Goal: Task Accomplishment & Management: Use online tool/utility

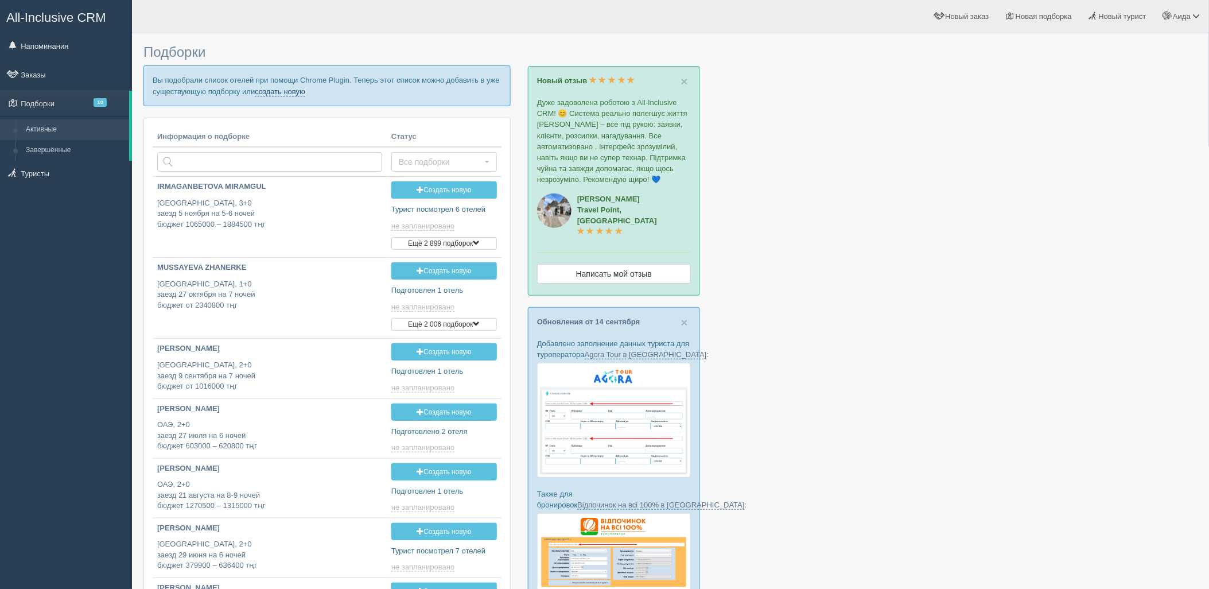
click at [298, 94] on link "создать новую" at bounding box center [280, 91] width 50 height 9
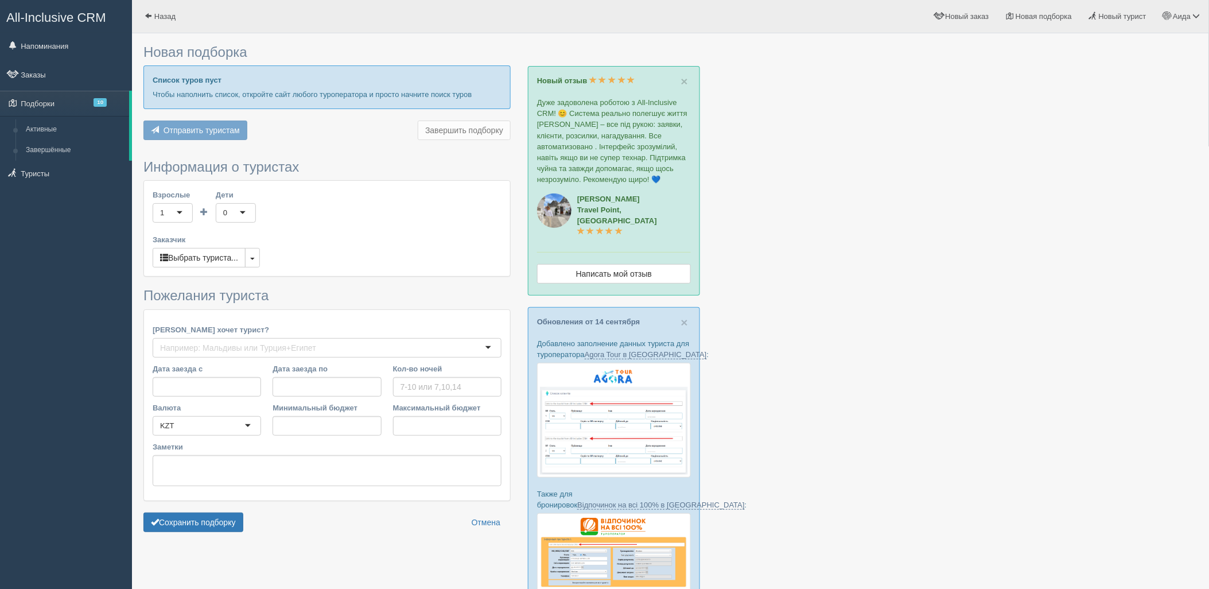
type input "7"
type input "1135000"
type input "2041500"
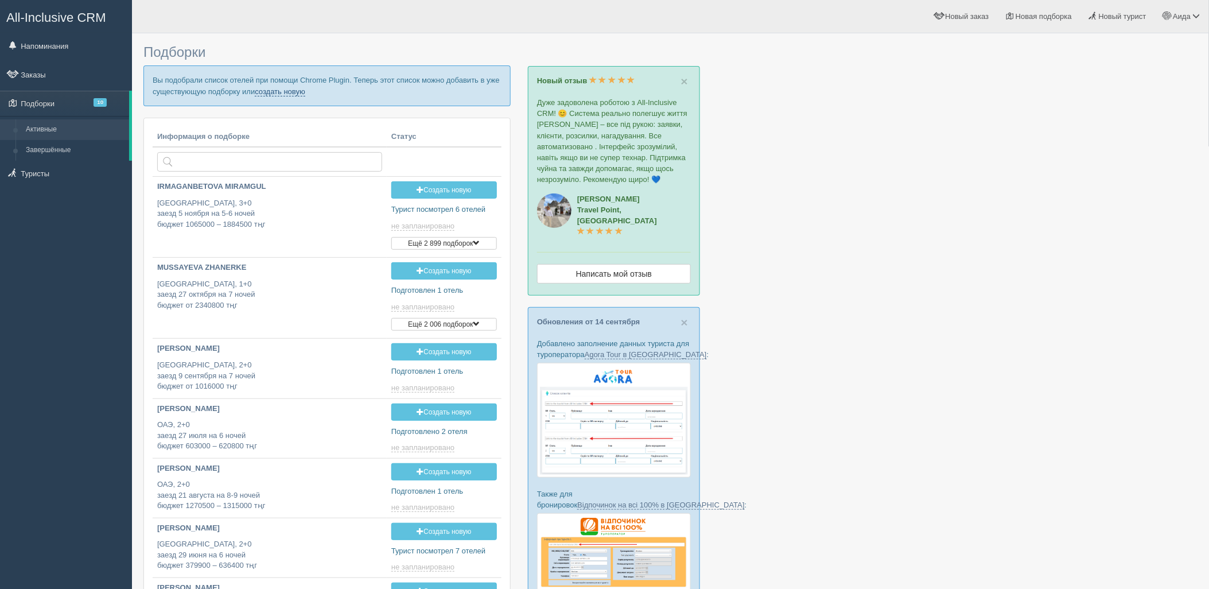
click at [277, 93] on link "создать новую" at bounding box center [280, 91] width 50 height 9
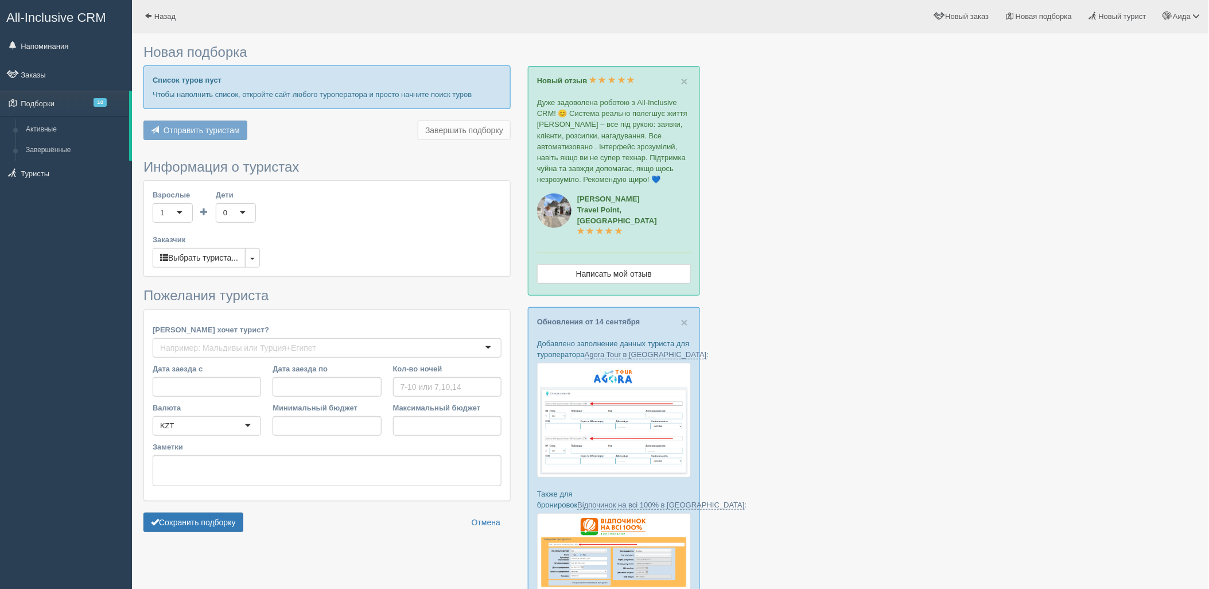
type input "7"
type input "1135000"
type input "2041500"
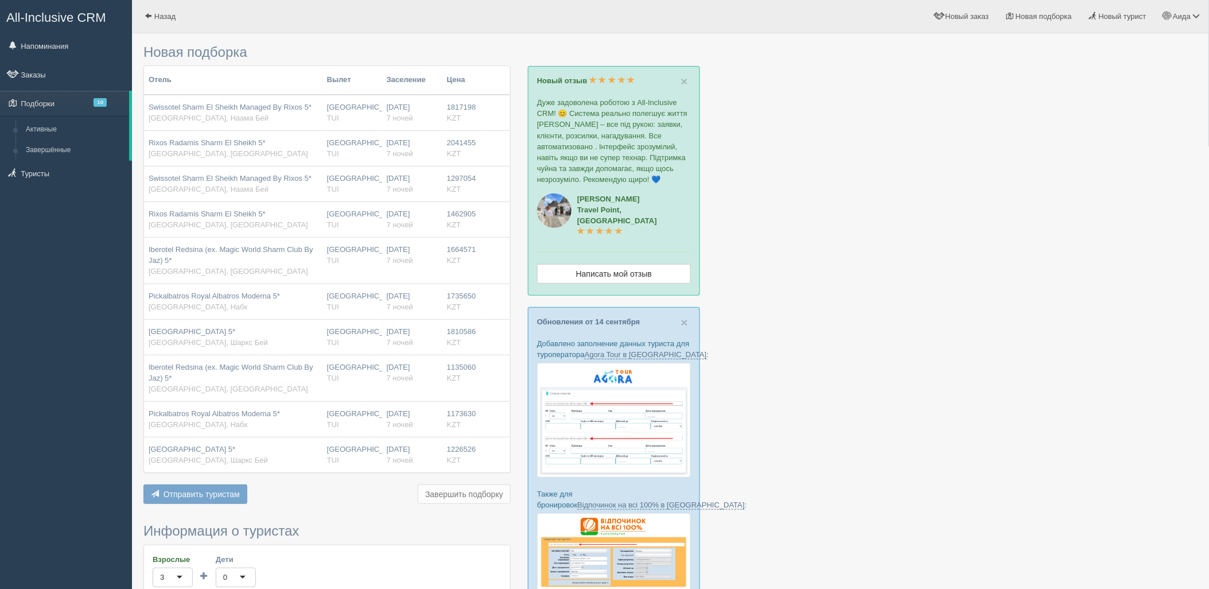
scroll to position [366, 0]
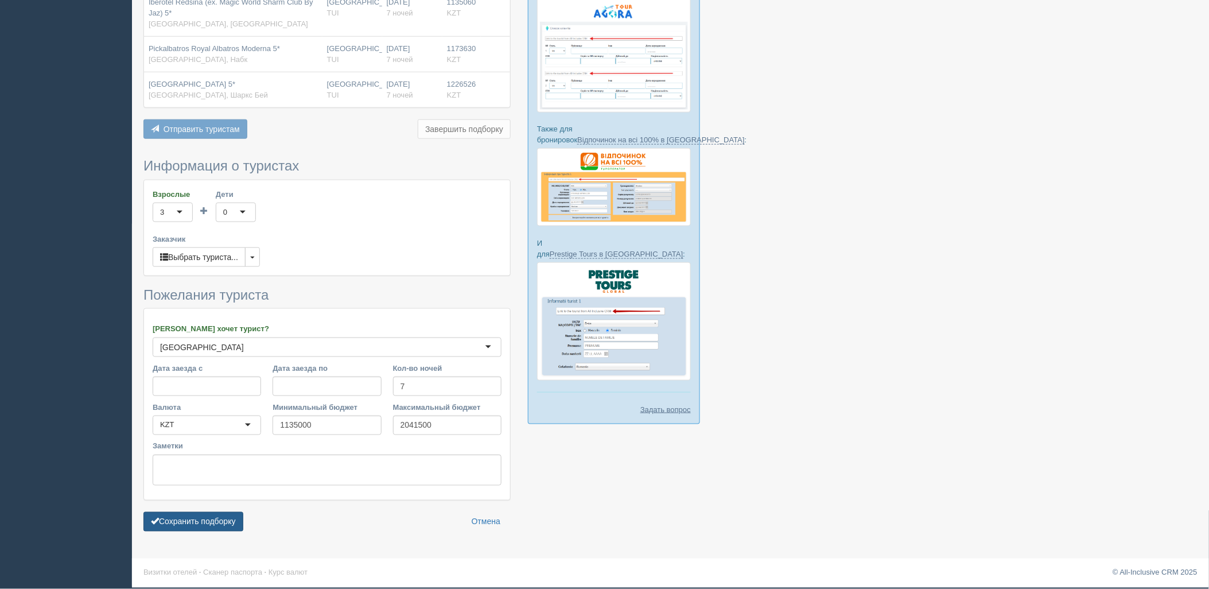
click at [207, 522] on button "Сохранить подборку" at bounding box center [193, 522] width 100 height 20
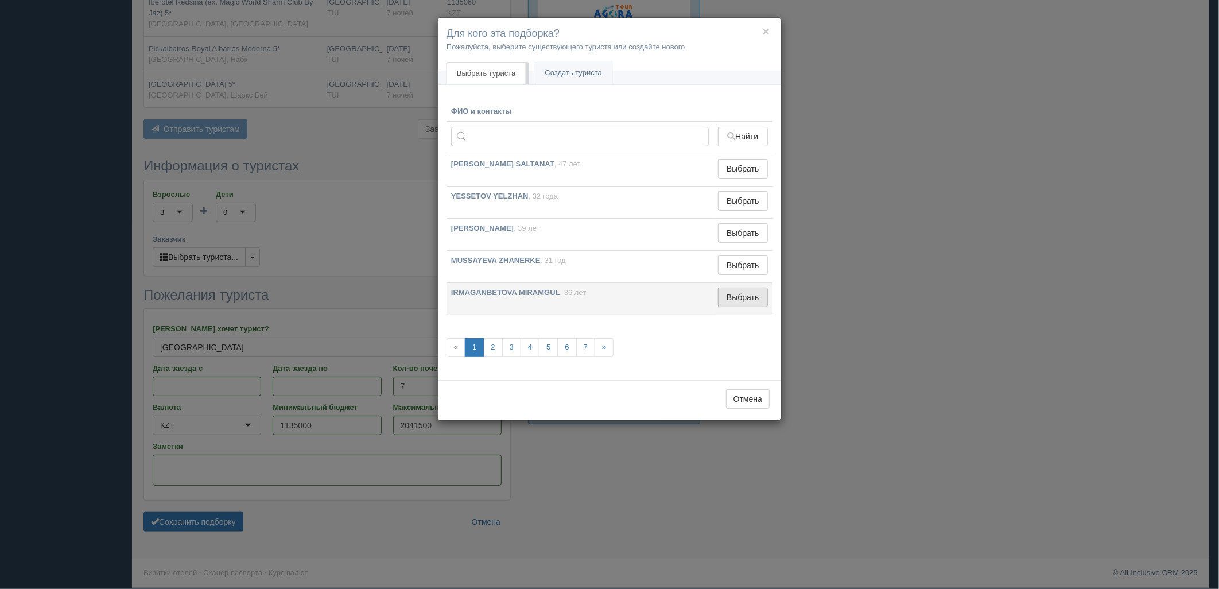
click at [731, 298] on button "Выбрать" at bounding box center [743, 297] width 50 height 20
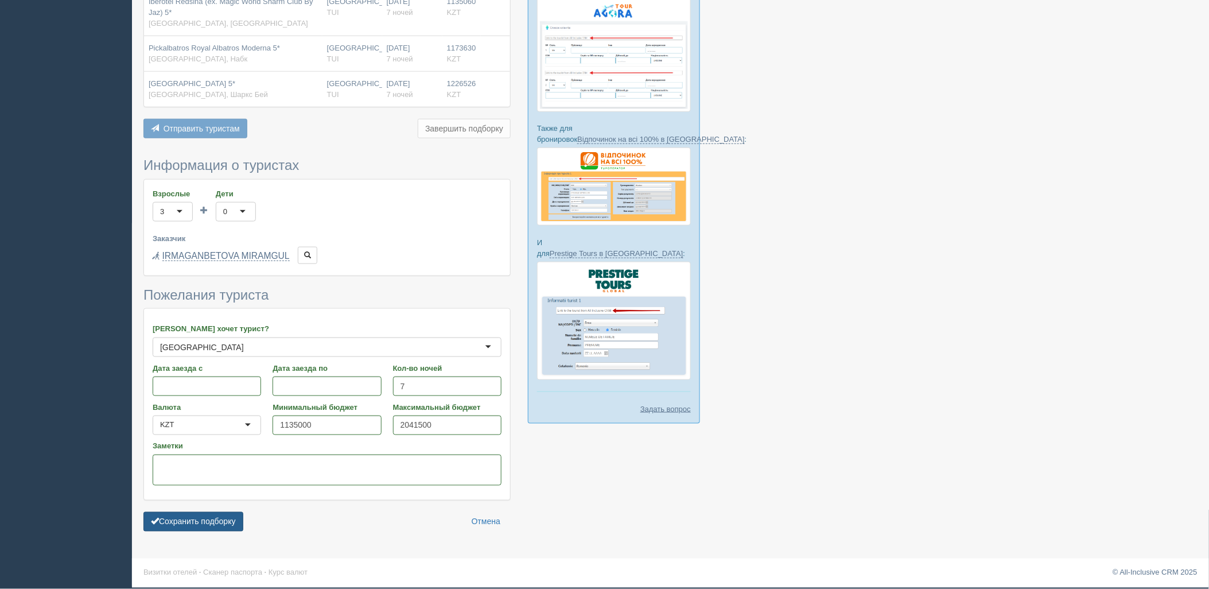
click at [199, 524] on button "Сохранить подборку" at bounding box center [193, 522] width 100 height 20
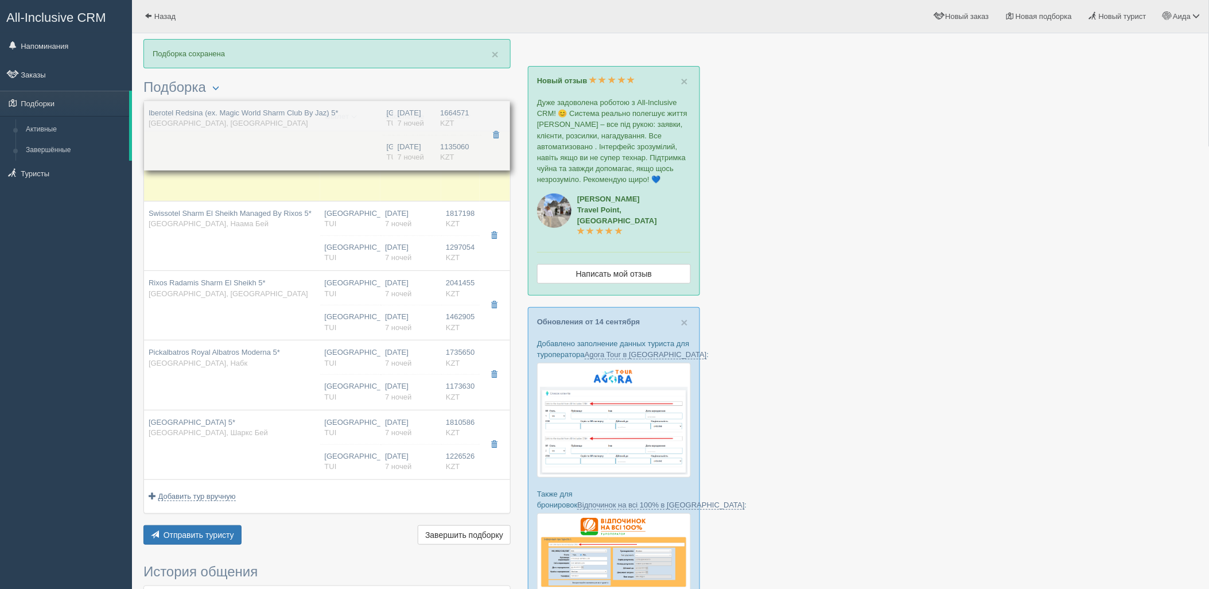
drag, startPoint x: 359, startPoint y: 310, endPoint x: 382, endPoint y: 142, distance: 169.7
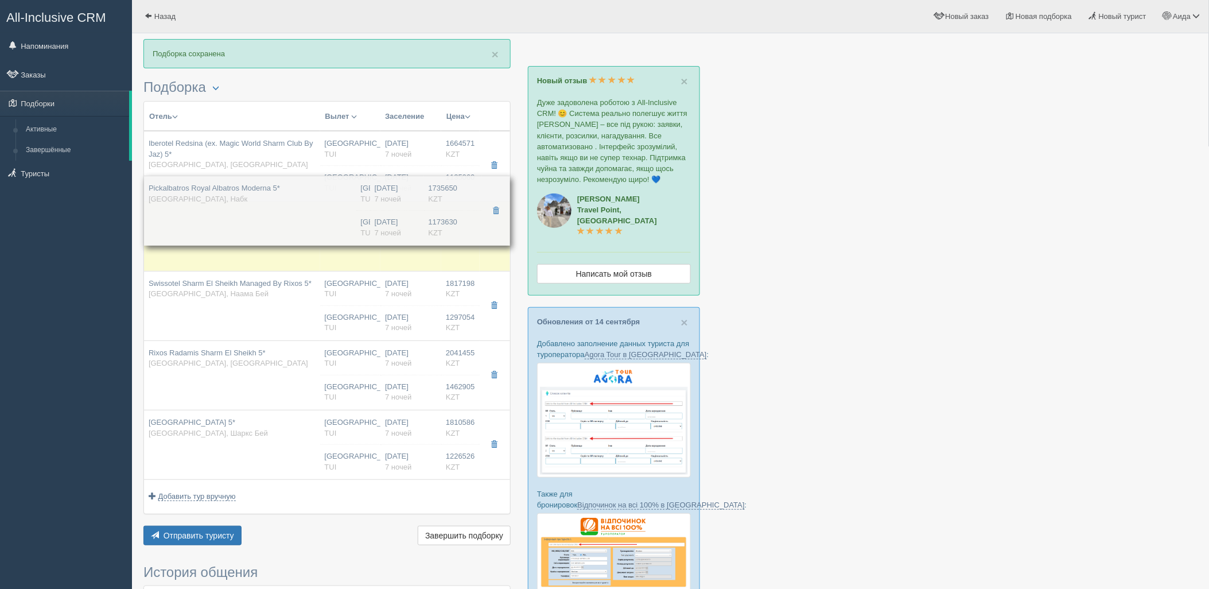
drag, startPoint x: 421, startPoint y: 380, endPoint x: 423, endPoint y: 219, distance: 161.8
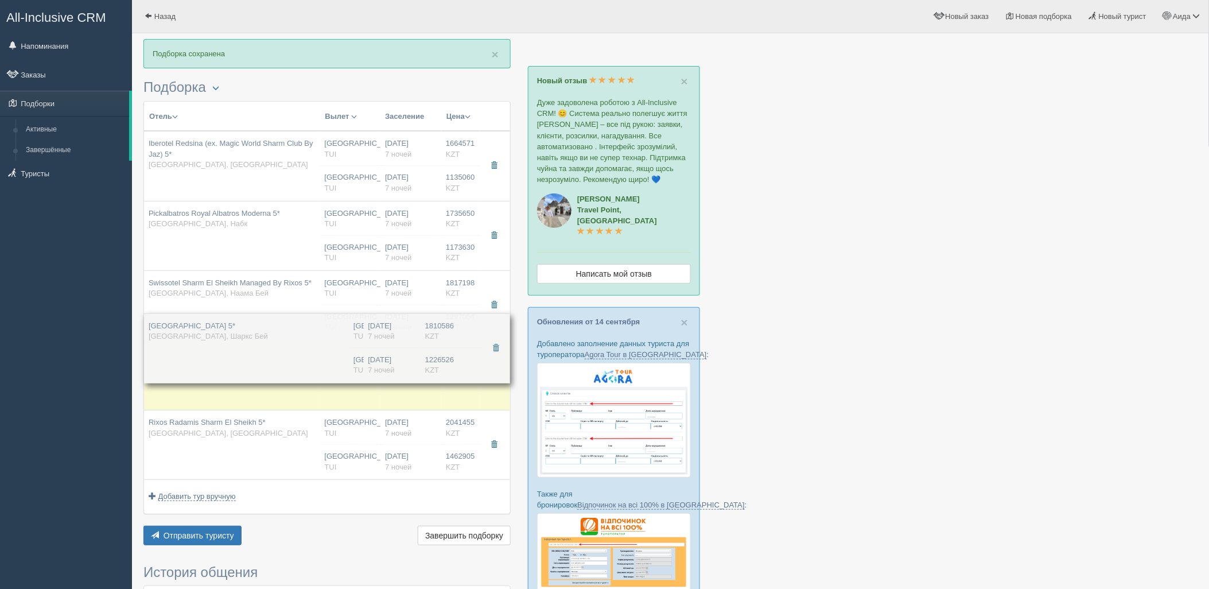
drag, startPoint x: 326, startPoint y: 460, endPoint x: 329, endPoint y: 360, distance: 99.9
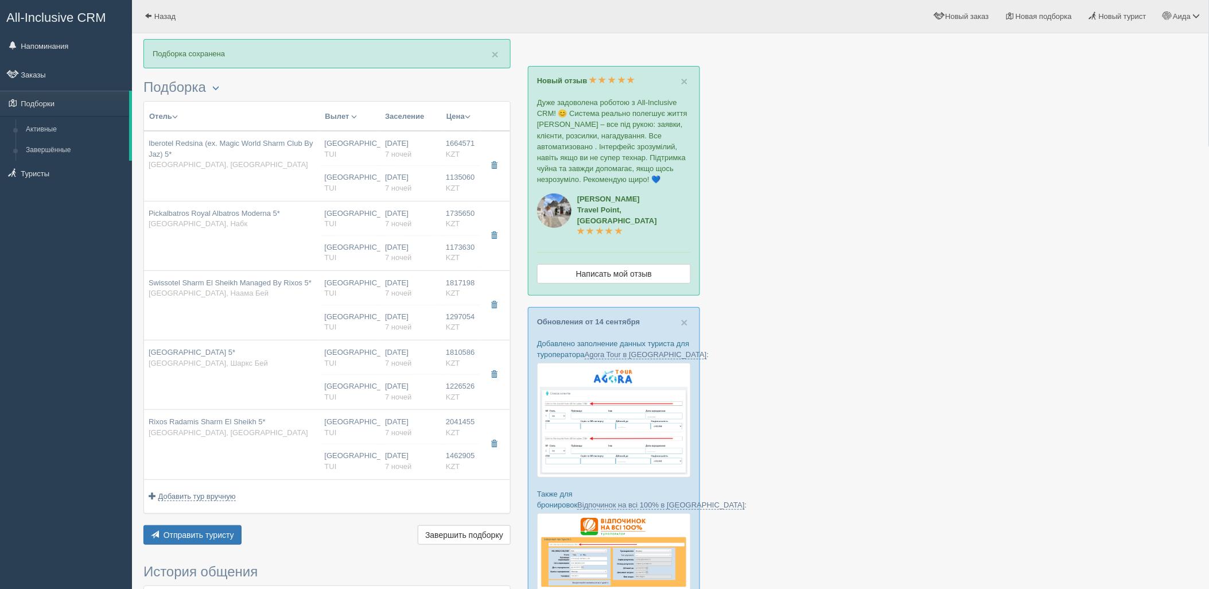
click at [216, 524] on div "Отель Разделить отели... Вылет Выезд Авиа Автобус Заселение Цена Дешёвые вначале" at bounding box center [326, 324] width 367 height 446
click at [234, 531] on button "Отправить туристу Отправить" at bounding box center [192, 535] width 98 height 20
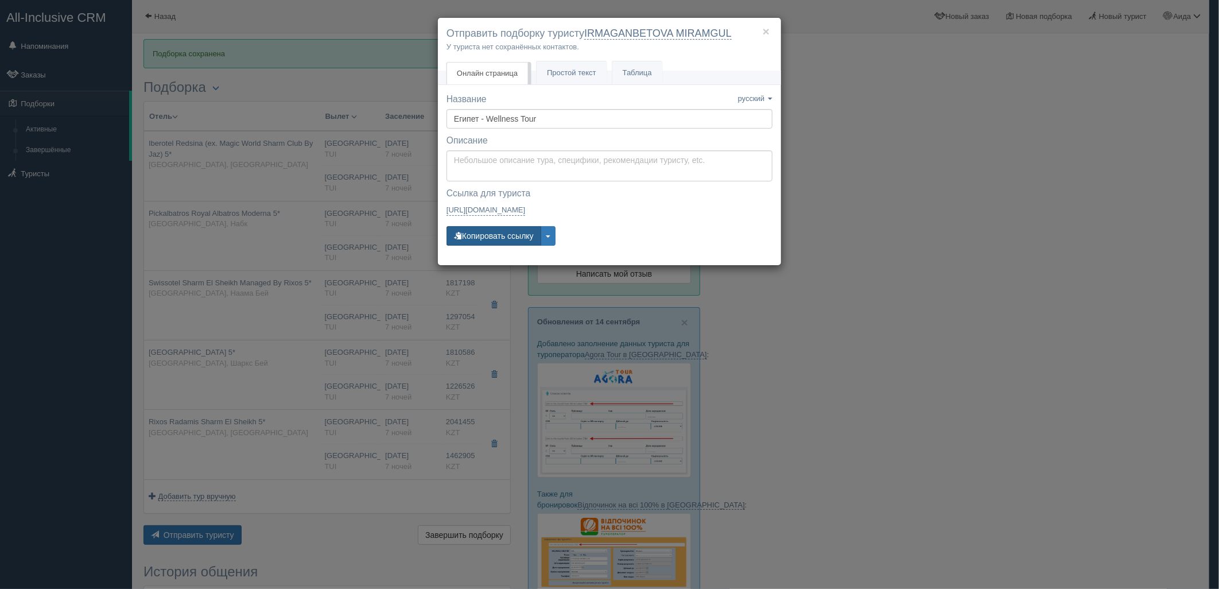
click at [478, 241] on button "Копировать ссылку" at bounding box center [493, 236] width 95 height 20
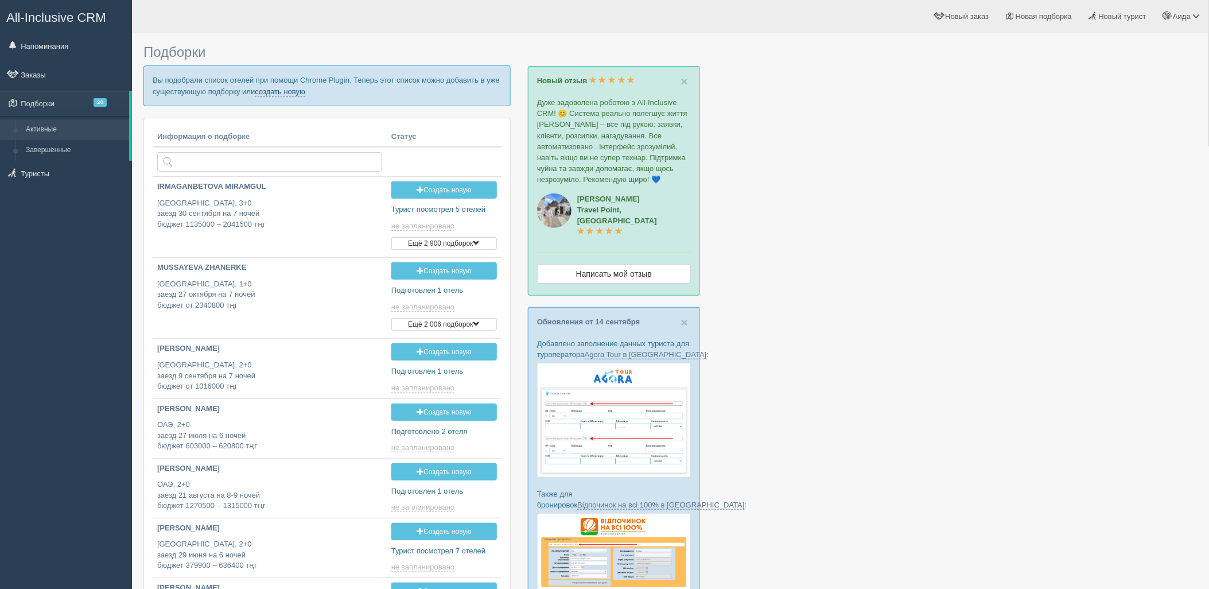
click at [271, 88] on link "создать новую" at bounding box center [280, 91] width 50 height 9
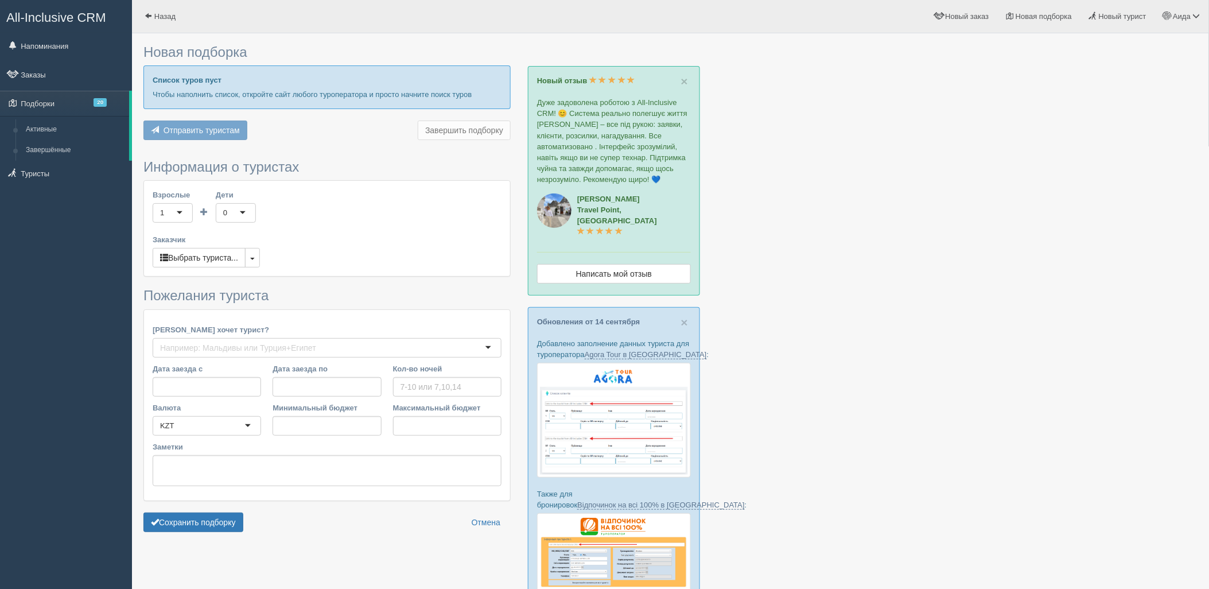
type input "5-10"
type input "924000"
type input "1165400"
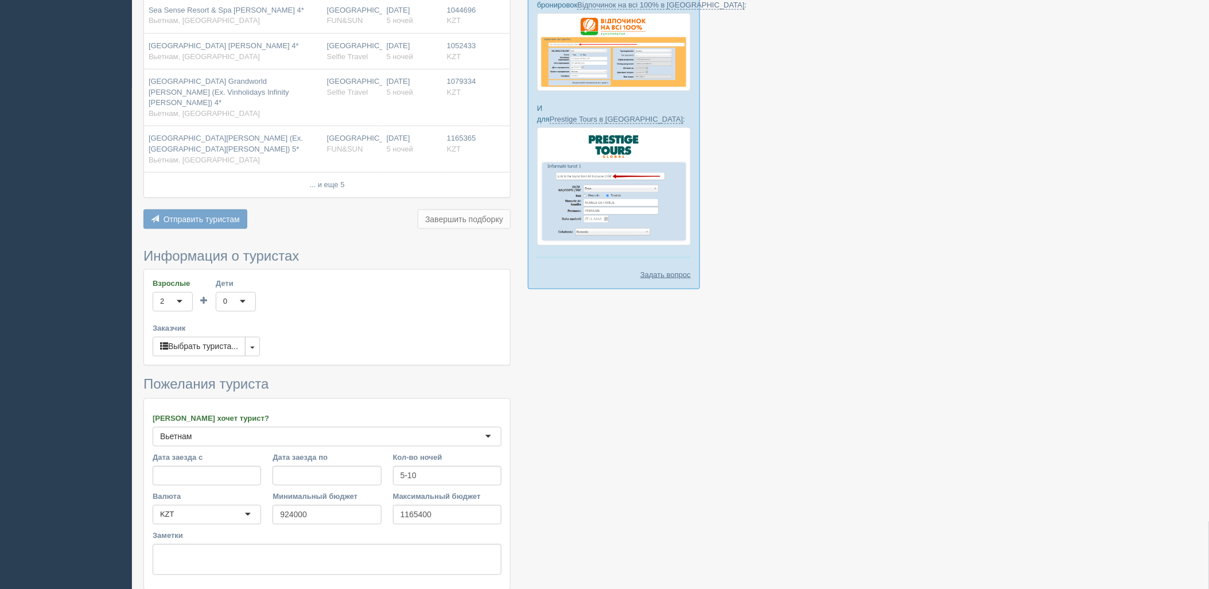
scroll to position [570, 0]
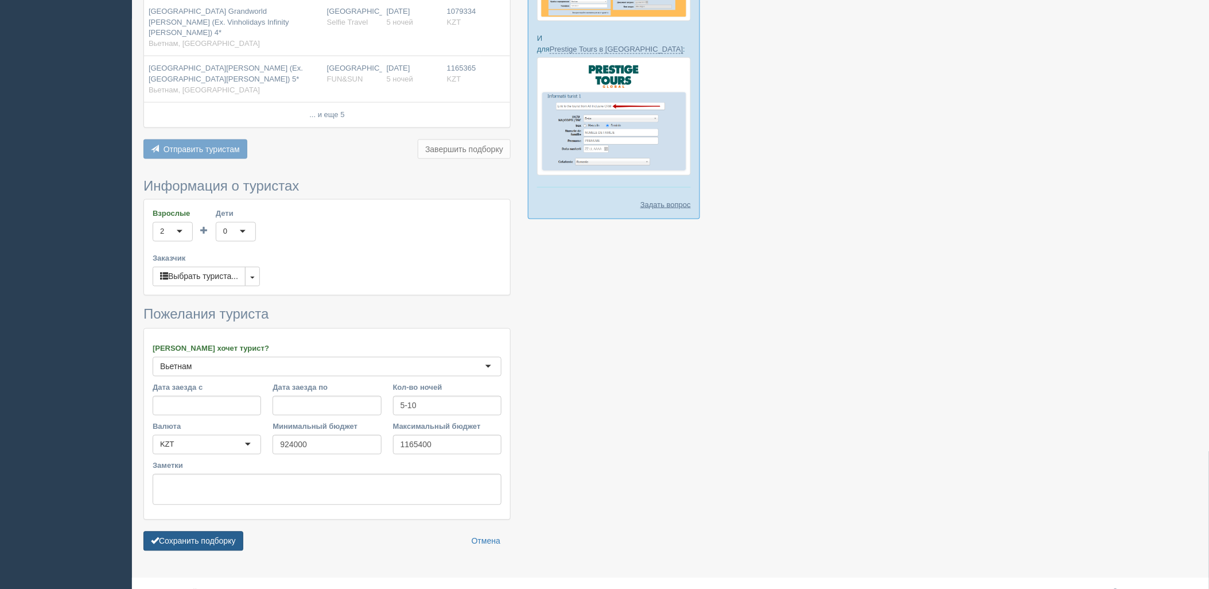
click at [228, 531] on button "Сохранить подборку" at bounding box center [193, 541] width 100 height 20
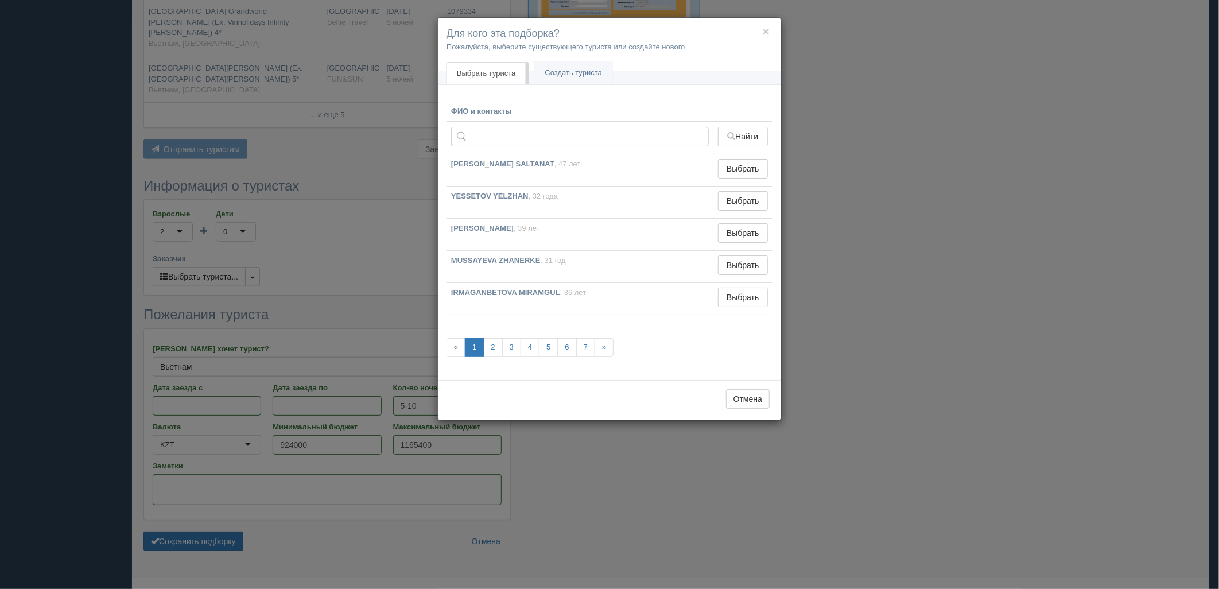
drag, startPoint x: 798, startPoint y: 297, endPoint x: 750, endPoint y: 305, distance: 48.3
click at [792, 299] on div "× Для кого эта подборка? Пожалуйста, выберите существующего туриста или создайт…" at bounding box center [609, 294] width 1219 height 589
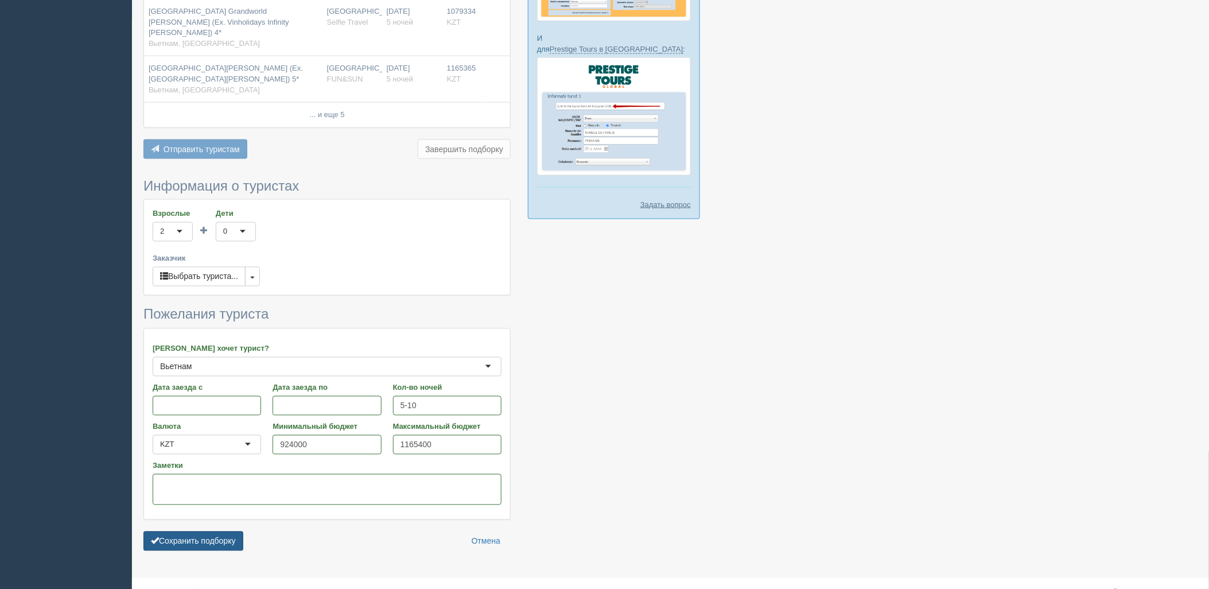
click at [195, 531] on button "Сохранить подборку" at bounding box center [193, 541] width 100 height 20
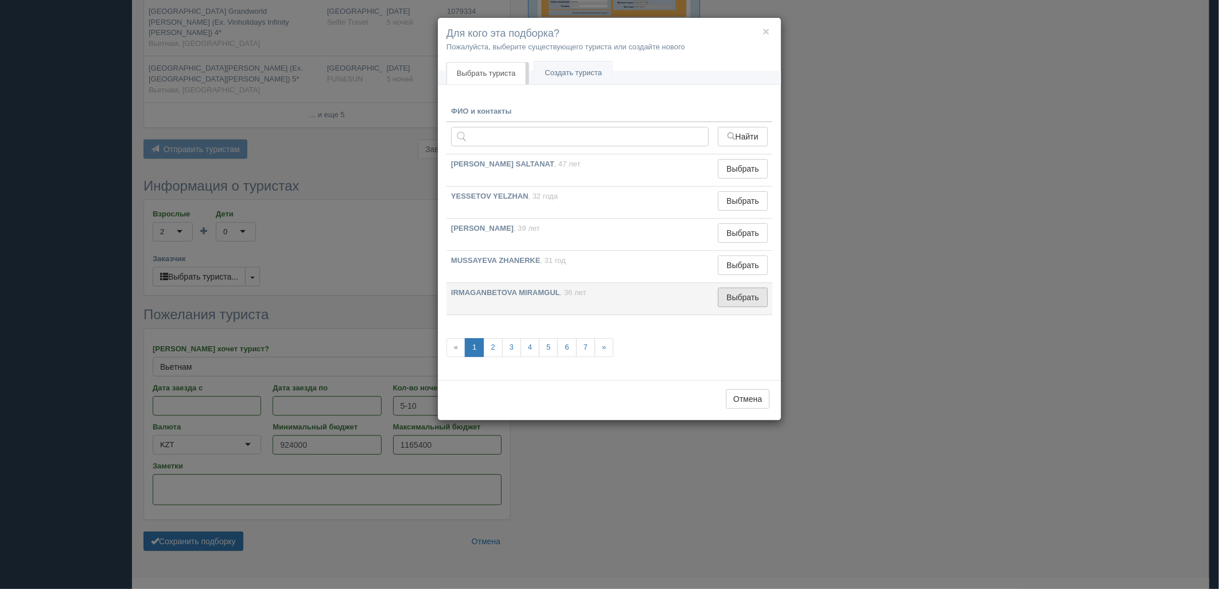
click at [729, 300] on button "Выбрать" at bounding box center [743, 297] width 50 height 20
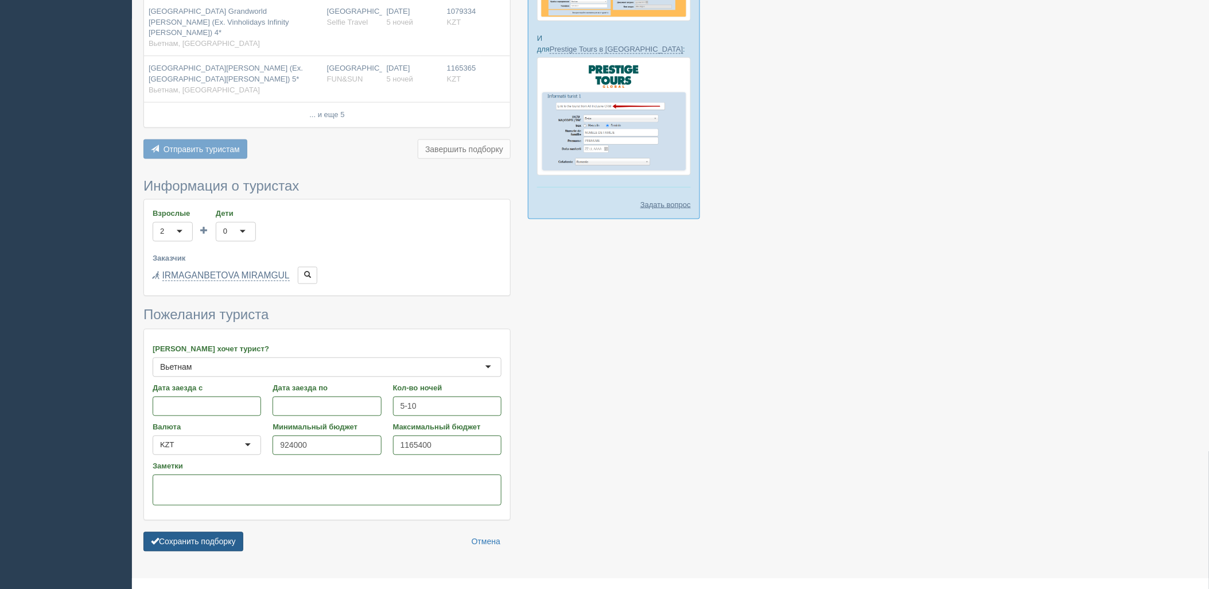
click at [211, 532] on button "Сохранить подборку" at bounding box center [193, 542] width 100 height 20
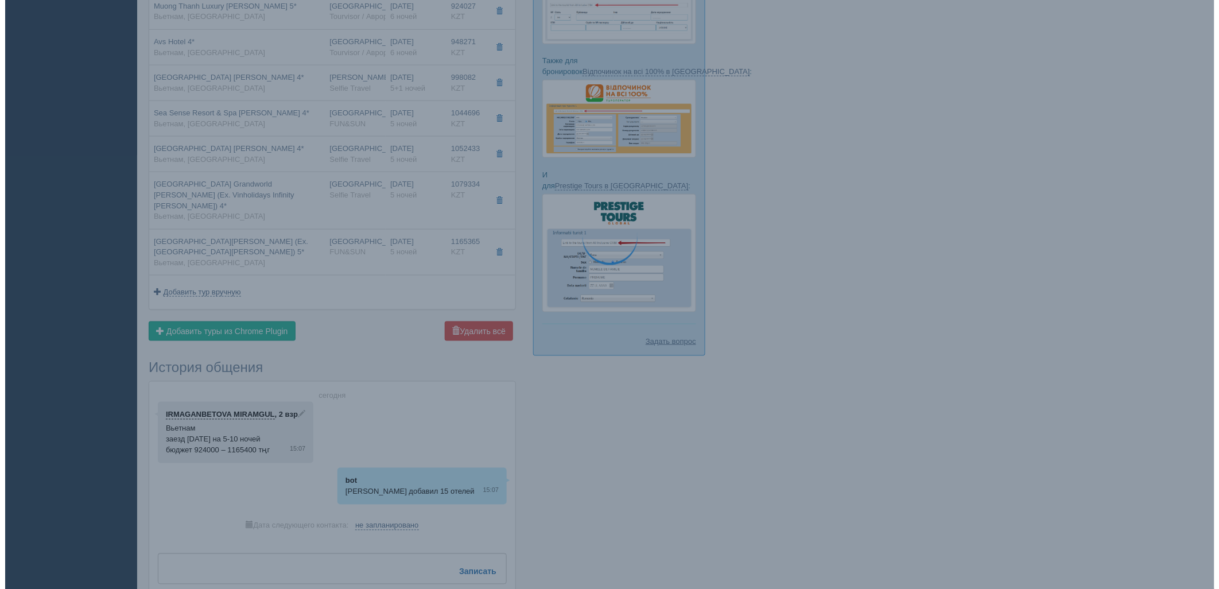
scroll to position [480, 0]
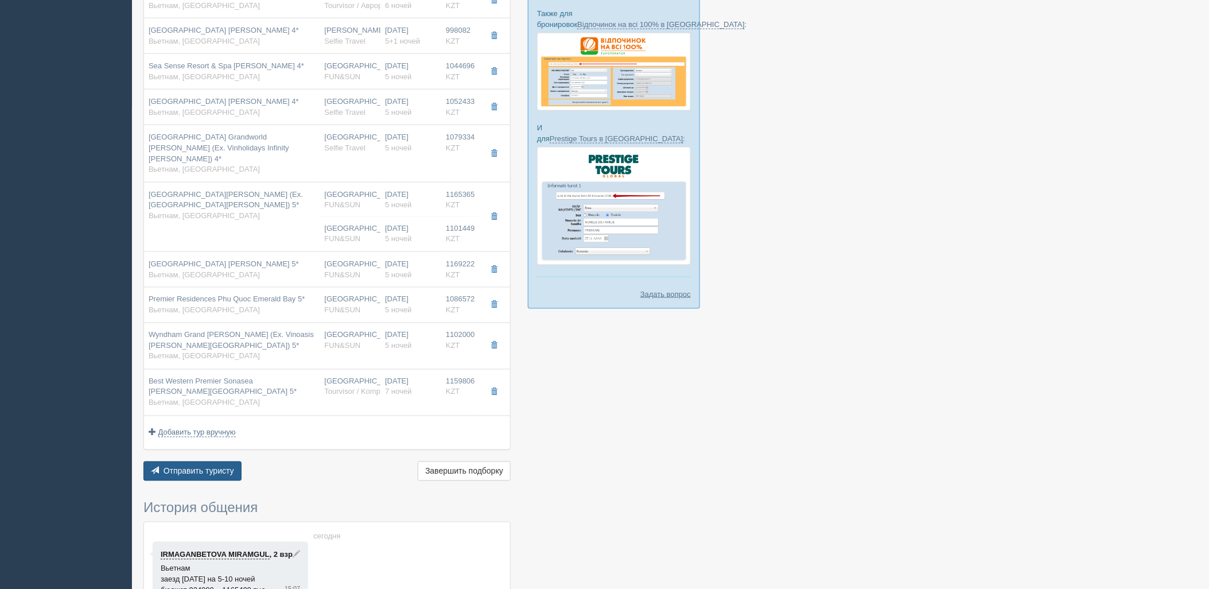
click at [214, 466] on span "Отправить туристу" at bounding box center [199, 470] width 71 height 9
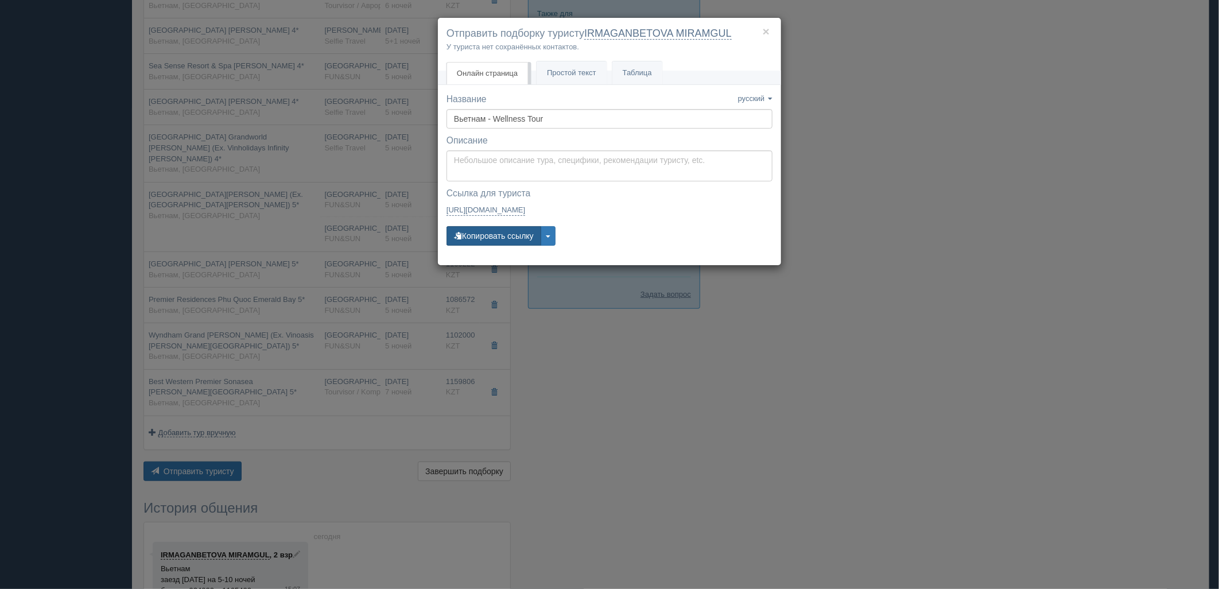
click at [484, 240] on button "Копировать ссылку" at bounding box center [493, 236] width 95 height 20
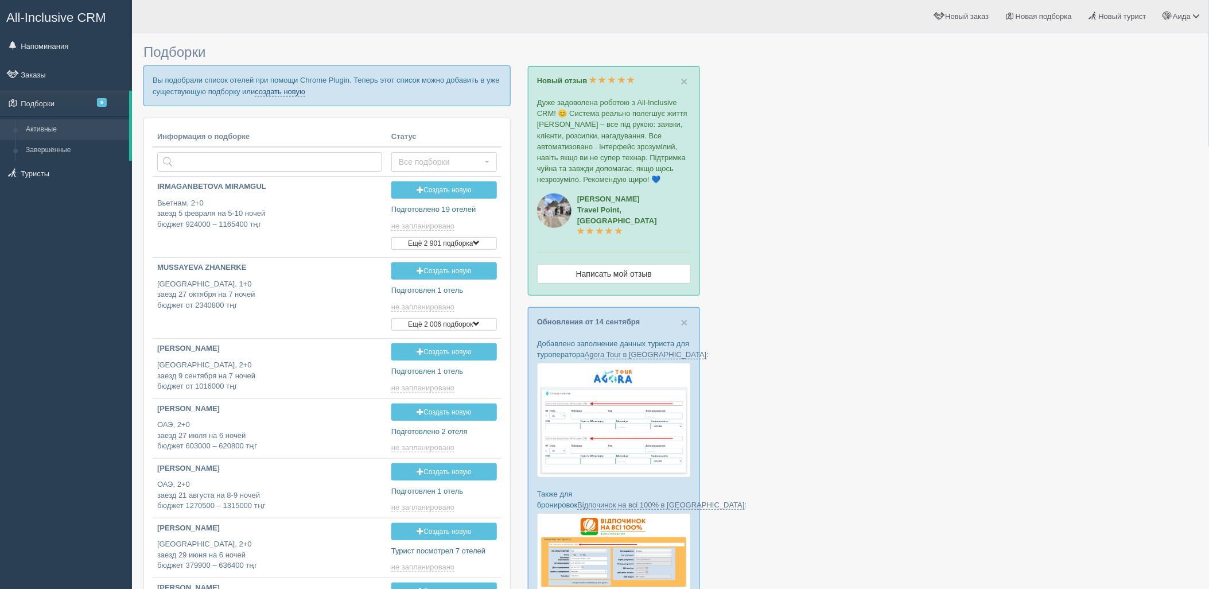
click at [268, 91] on link "создать новую" at bounding box center [280, 91] width 50 height 9
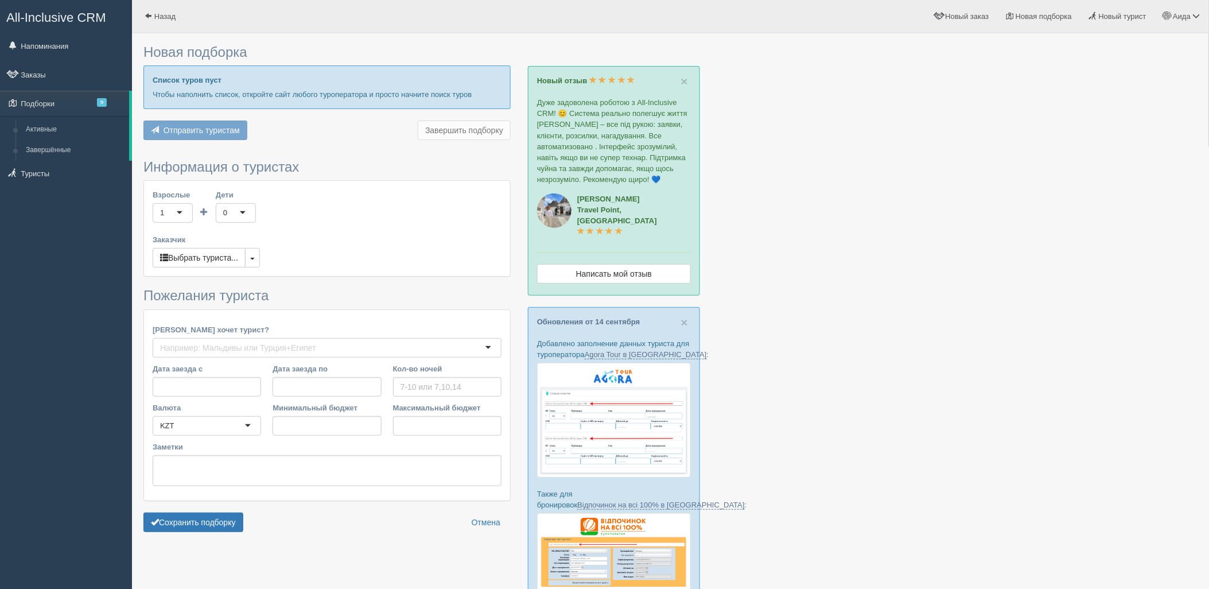
type input "6"
type input "797400"
type input "943300"
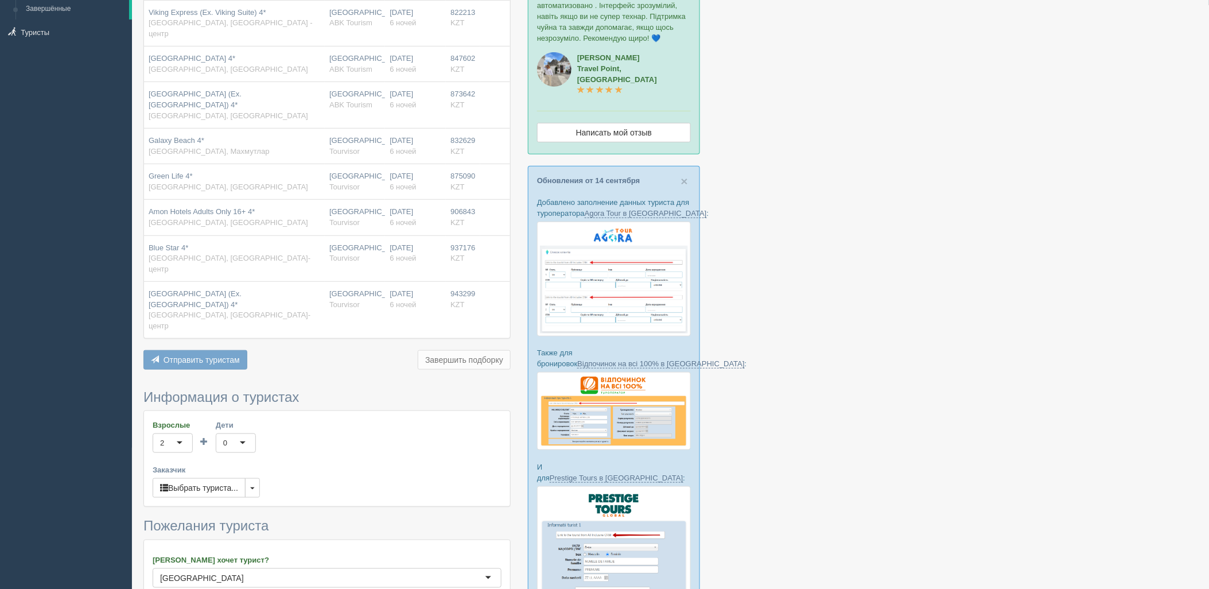
scroll to position [309, 0]
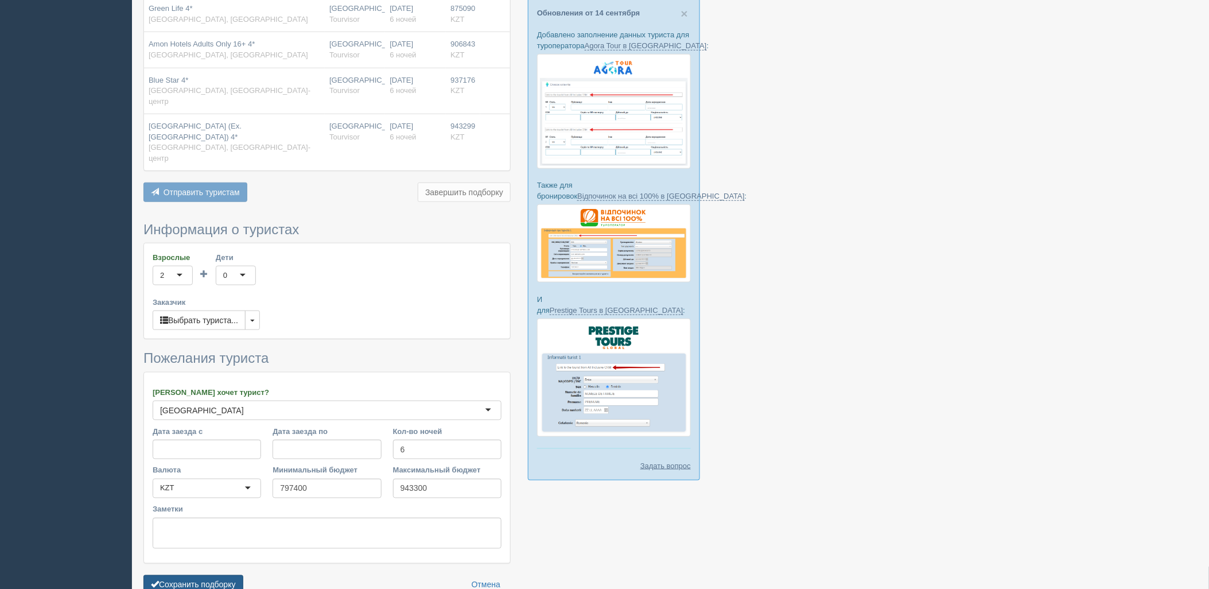
click at [247, 575] on div "Сохранить подборку Отмена" at bounding box center [326, 585] width 367 height 20
click at [225, 575] on button "Сохранить подборку" at bounding box center [193, 585] width 100 height 20
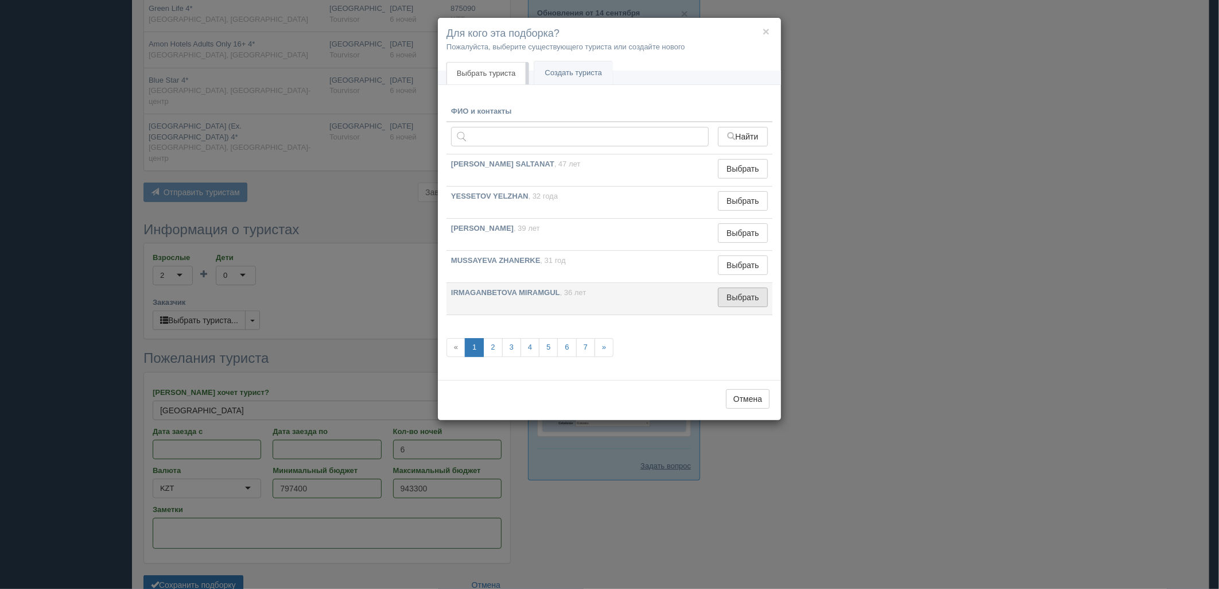
click at [738, 304] on button "Выбрать" at bounding box center [743, 297] width 50 height 20
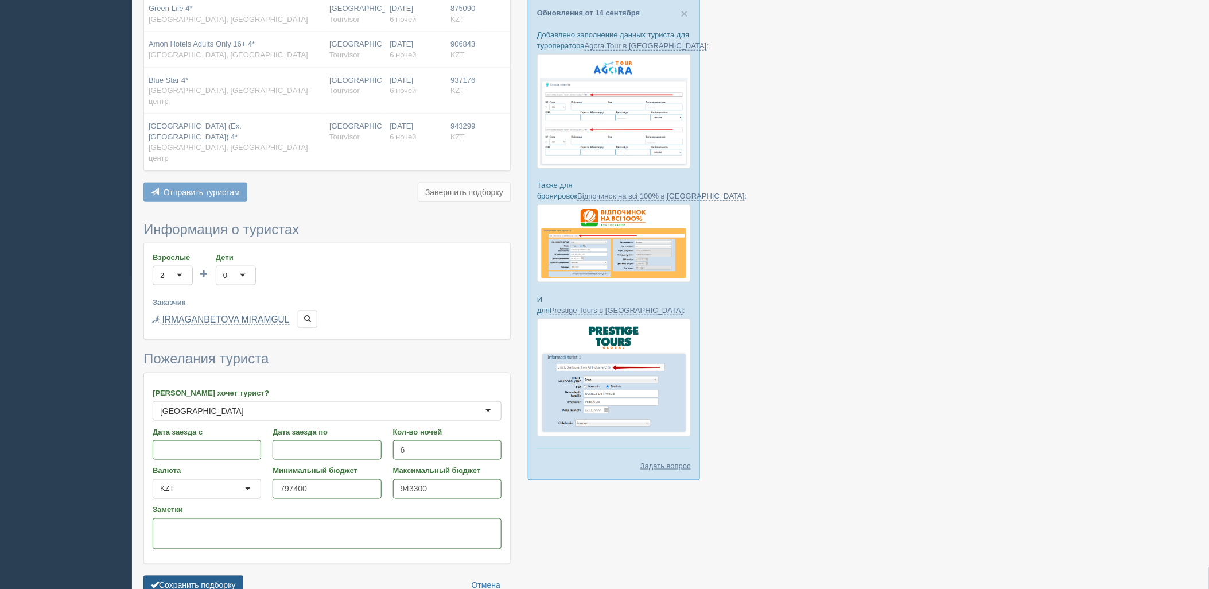
click at [182, 509] on form "Информация о туристах Взрослые 2 2 1 2 3 4 5 6 7 8 9 10 11 12 13 14 15 16 17 18…" at bounding box center [326, 411] width 367 height 379
click at [186, 576] on button "Сохранить подборку" at bounding box center [193, 586] width 100 height 20
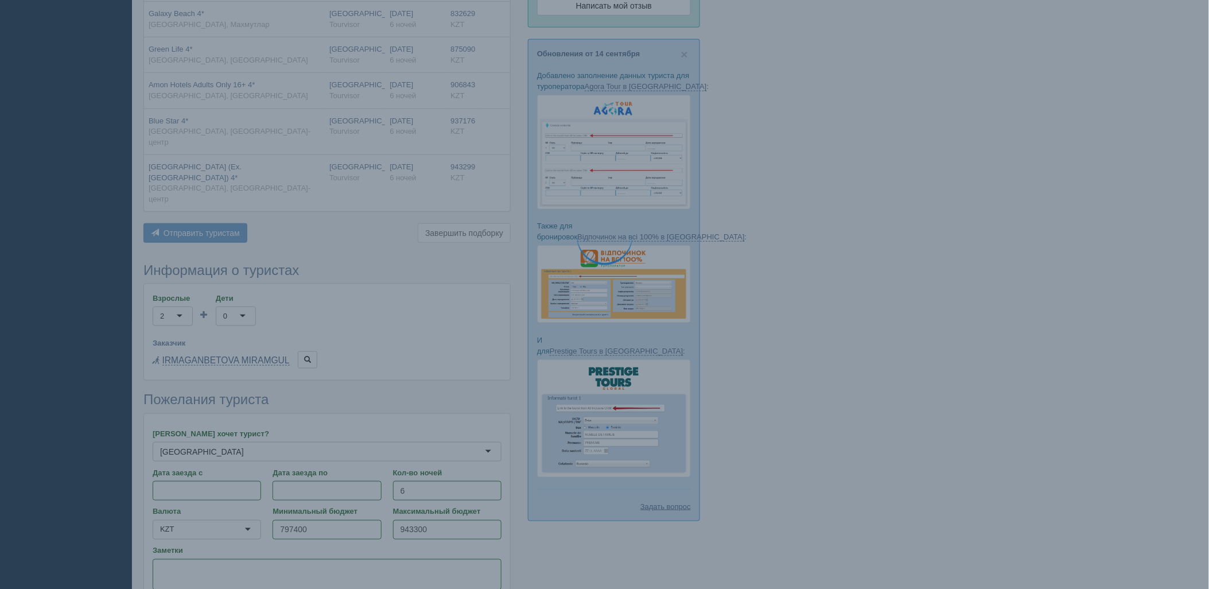
scroll to position [246, 0]
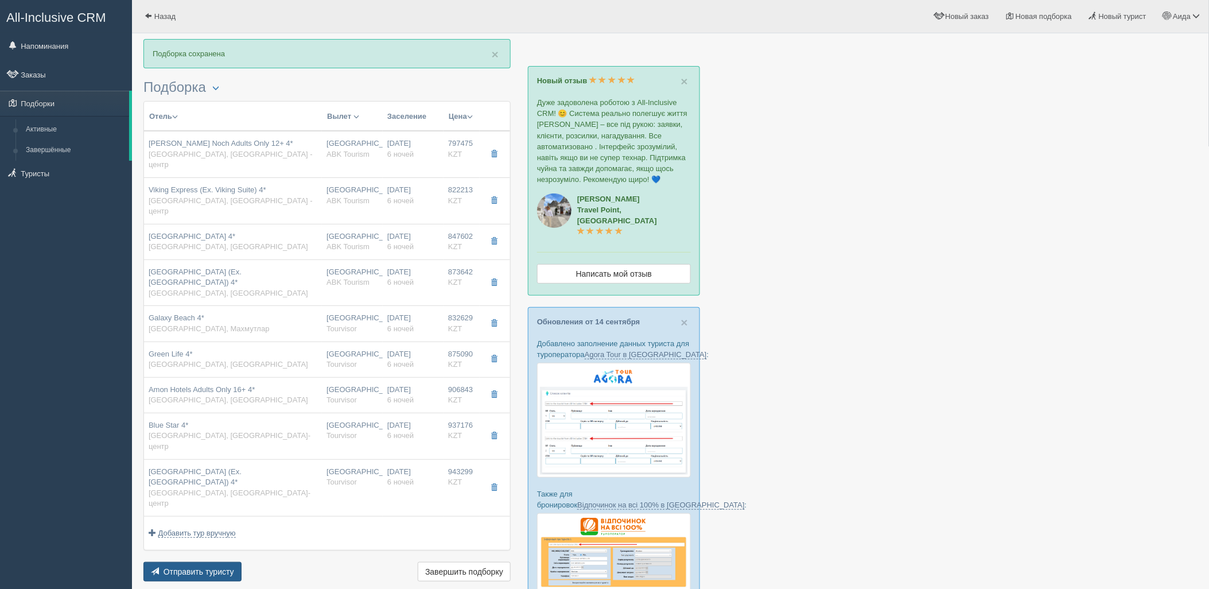
click at [213, 562] on button "Отправить туристу Отправить" at bounding box center [192, 572] width 98 height 20
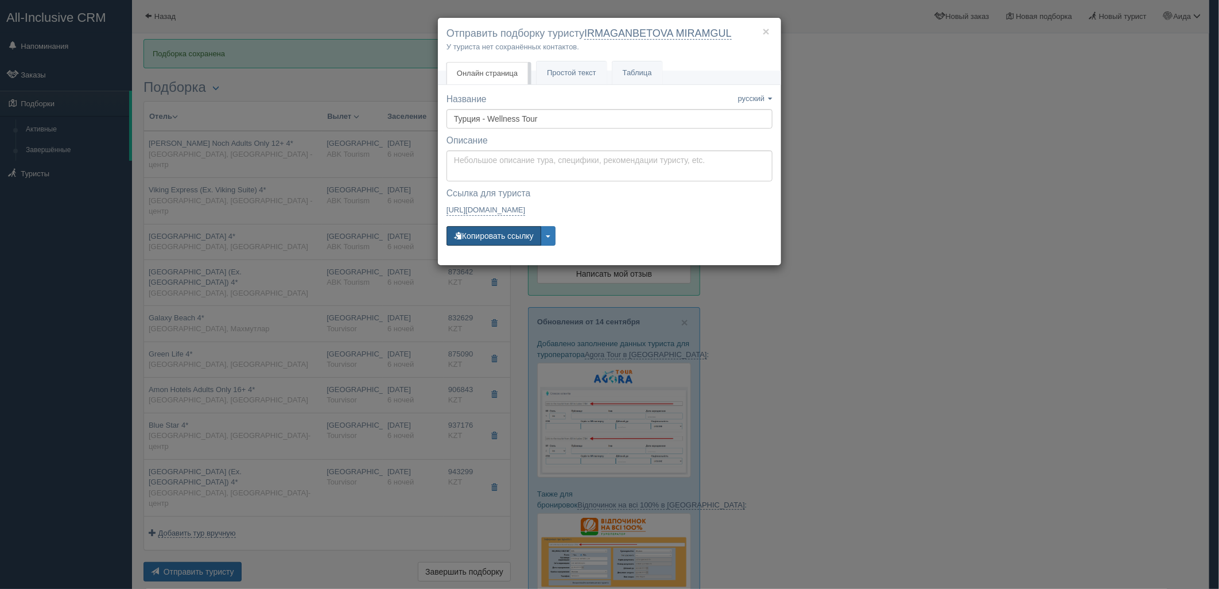
drag, startPoint x: 473, startPoint y: 236, endPoint x: 444, endPoint y: 230, distance: 29.4
click at [473, 236] on button "Копировать ссылку" at bounding box center [493, 236] width 95 height 20
